Goal: Check status: Check status

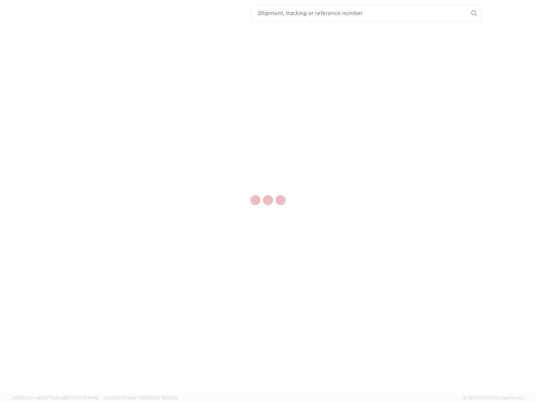
select select "US"
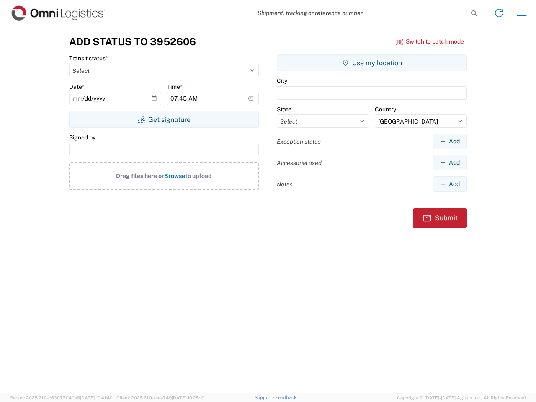
click at [360, 13] on input "search" at bounding box center [359, 13] width 217 height 16
click at [474, 13] on icon at bounding box center [474, 14] width 12 height 12
click at [500, 13] on icon at bounding box center [499, 12] width 13 height 13
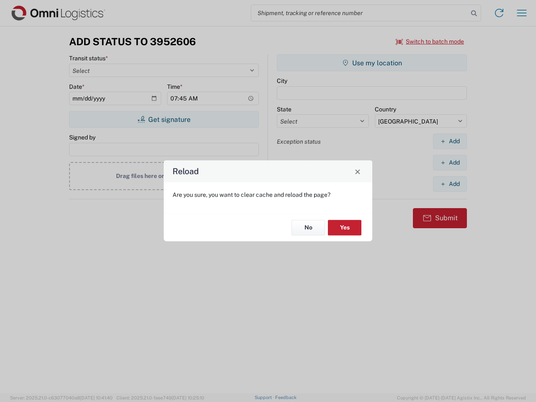
click at [522, 13] on div "Reload Are you sure, you want to clear cache and reload the page? No Yes" at bounding box center [268, 201] width 536 height 402
click at [430, 41] on div "Reload Are you sure, you want to clear cache and reload the page? No Yes" at bounding box center [268, 201] width 536 height 402
click at [164, 119] on div "Reload Are you sure, you want to clear cache and reload the page? No Yes" at bounding box center [268, 201] width 536 height 402
click at [372, 63] on div "Reload Are you sure, you want to clear cache and reload the page? No Yes" at bounding box center [268, 201] width 536 height 402
click at [450, 141] on div "Reload Are you sure, you want to clear cache and reload the page? No Yes" at bounding box center [268, 201] width 536 height 402
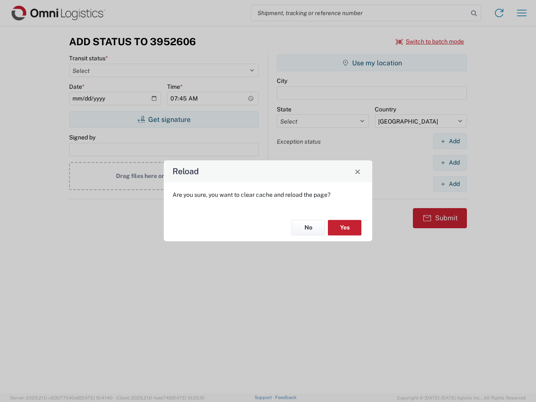
click at [450, 163] on div "Reload Are you sure, you want to clear cache and reload the page? No Yes" at bounding box center [268, 201] width 536 height 402
click at [450, 184] on div "Reload Are you sure, you want to clear cache and reload the page? No Yes" at bounding box center [268, 201] width 536 height 402
